Goal: Task Accomplishment & Management: Use online tool/utility

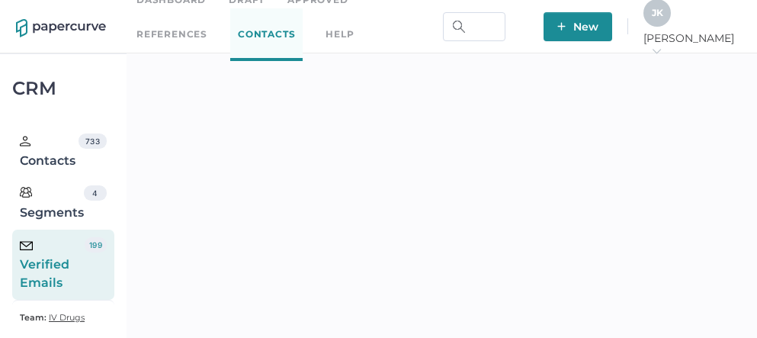
click at [663, 18] on span "J K" at bounding box center [657, 12] width 11 height 11
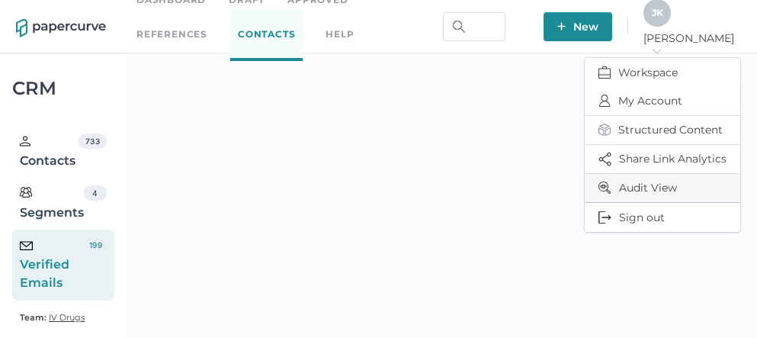
click at [637, 177] on span "Audit View" at bounding box center [662, 188] width 128 height 28
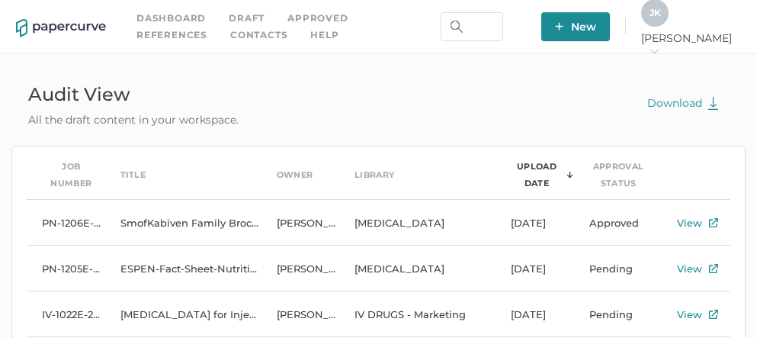
click at [230, 38] on link "Contacts" at bounding box center [258, 35] width 57 height 17
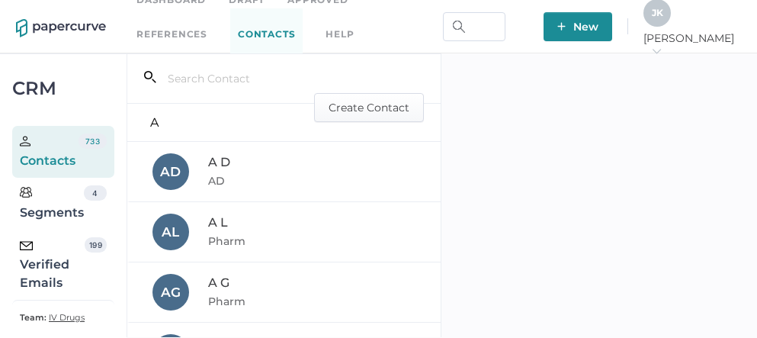
click at [40, 259] on div "Verified Emails" at bounding box center [52, 264] width 65 height 55
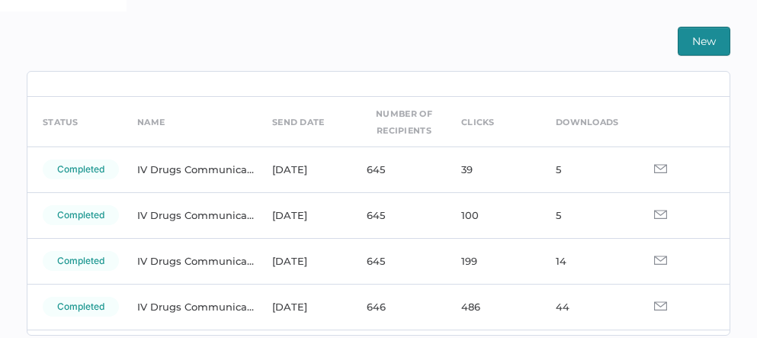
scroll to position [36, 0]
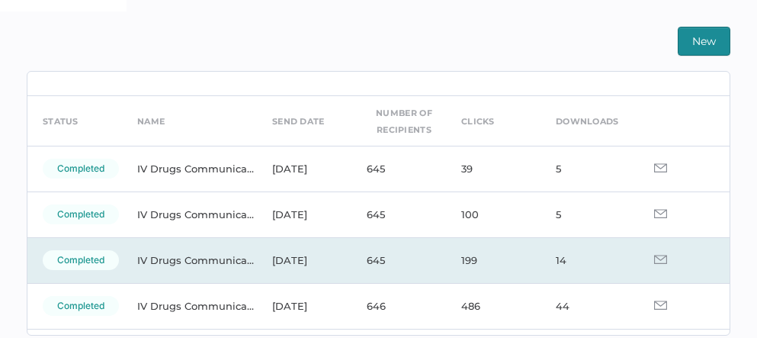
click at [654, 258] on img at bounding box center [660, 259] width 13 height 9
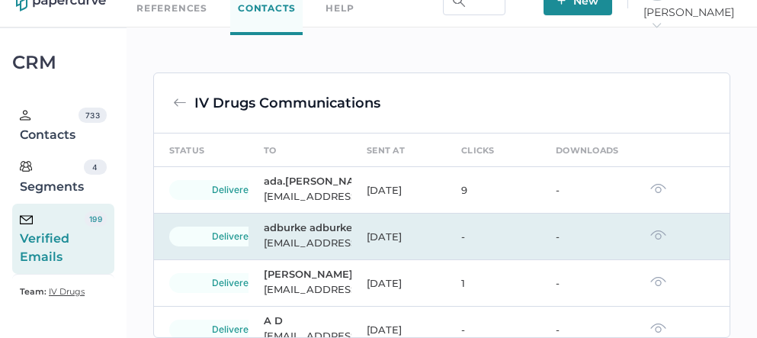
scroll to position [353, 0]
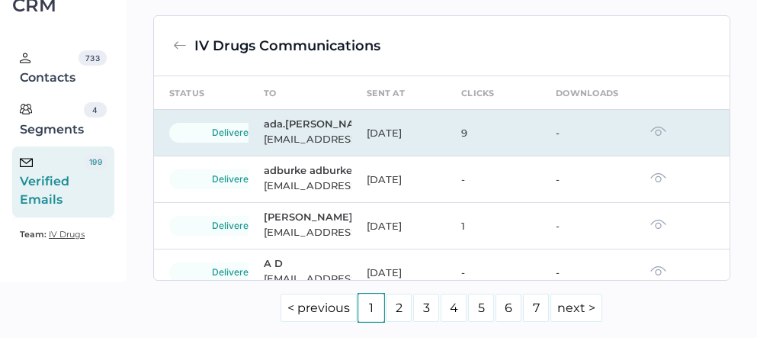
click at [647, 156] on td at bounding box center [682, 133] width 94 height 46
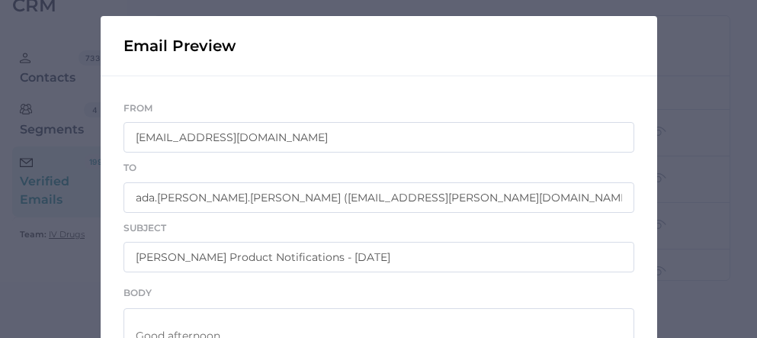
scroll to position [252, 0]
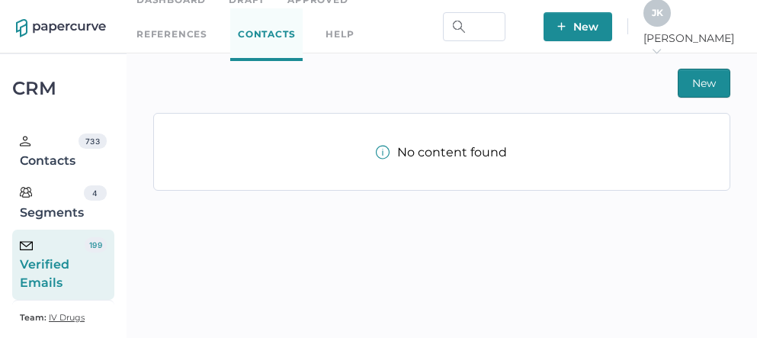
click at [671, 27] on div "J K" at bounding box center [656, 12] width 27 height 27
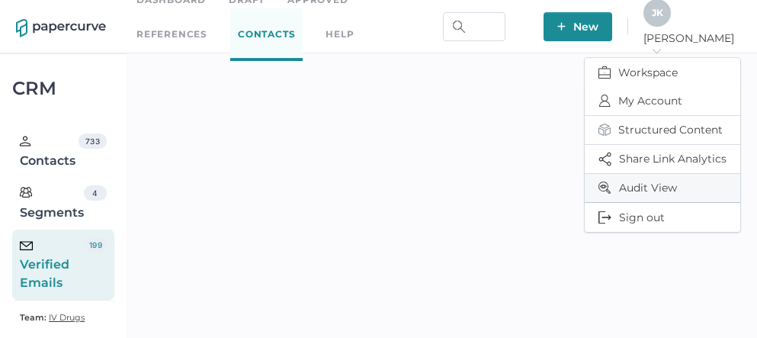
click at [639, 184] on span "Audit View" at bounding box center [662, 188] width 128 height 28
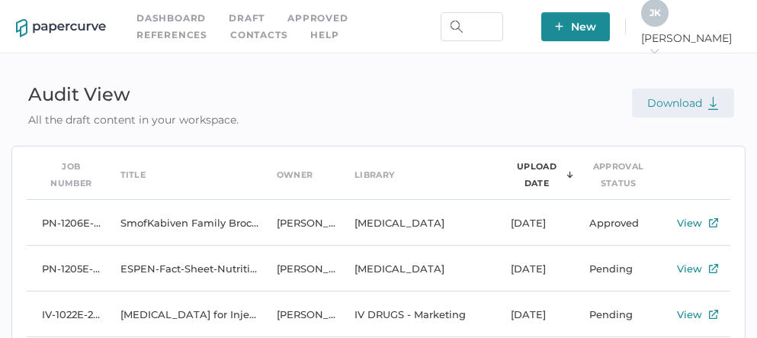
click at [671, 117] on button "Download" at bounding box center [683, 102] width 102 height 29
